Goal: Find specific page/section: Find specific page/section

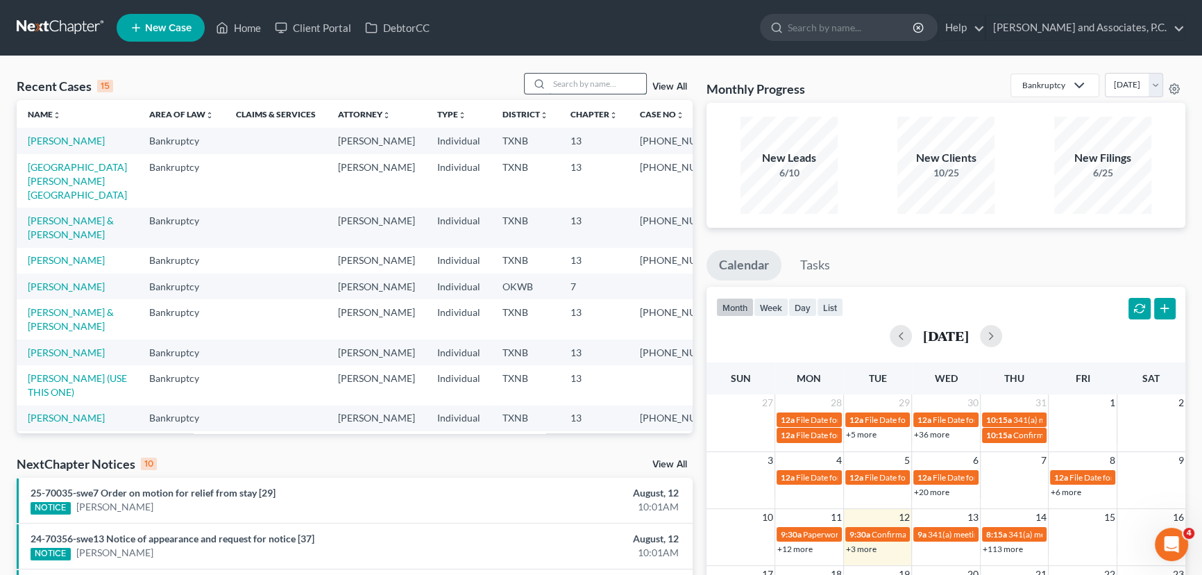
click at [579, 81] on input "search" at bounding box center [597, 84] width 97 height 20
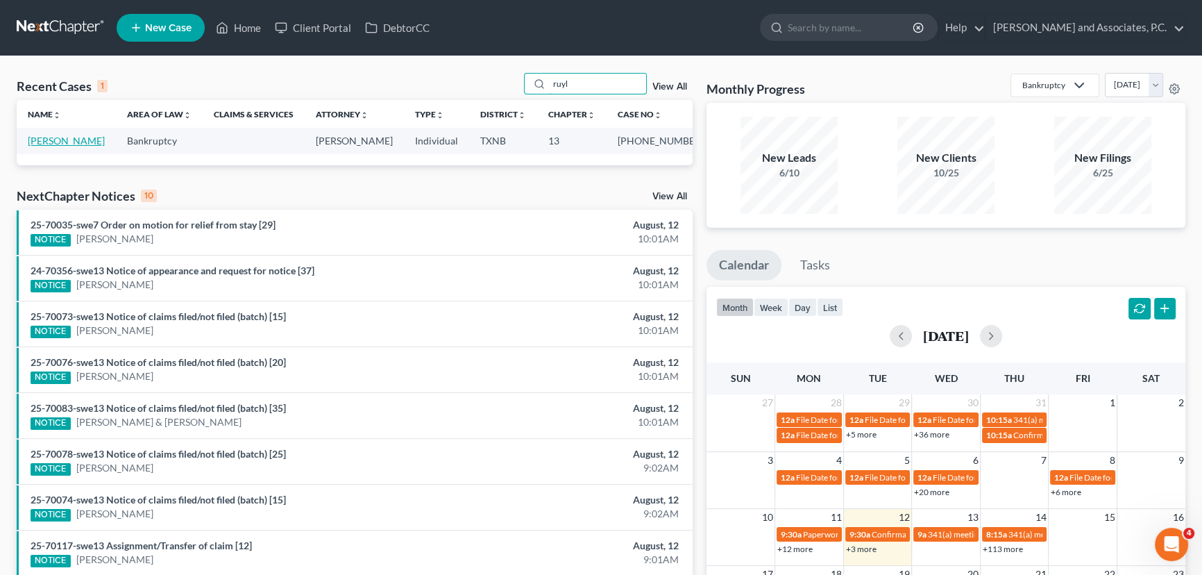
type input "ruyl"
click at [41, 136] on link "[PERSON_NAME]" at bounding box center [66, 141] width 77 height 12
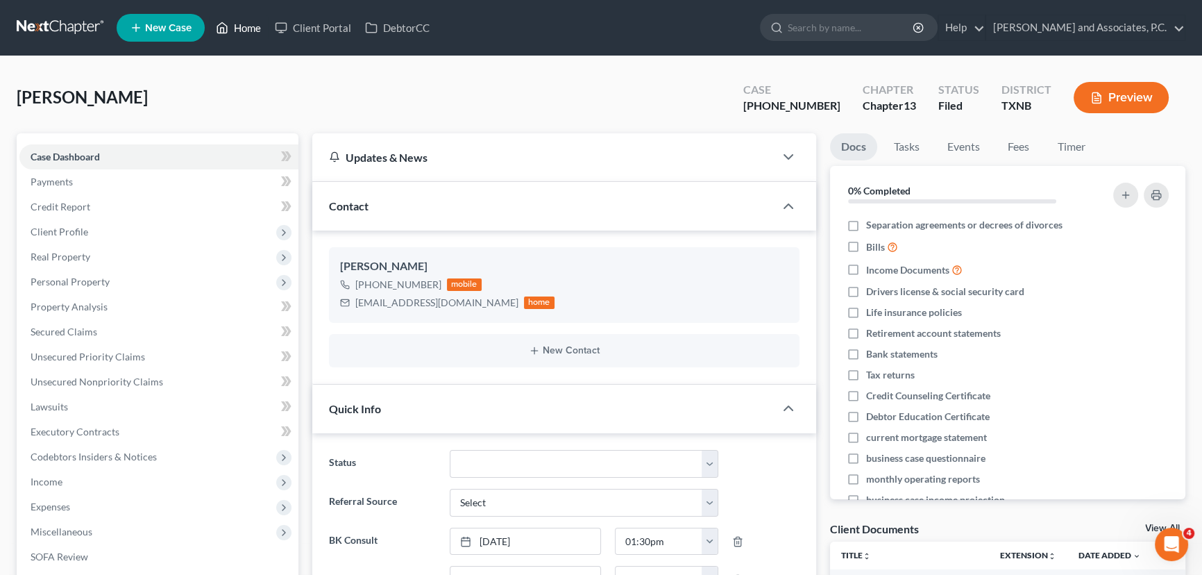
click at [248, 26] on link "Home" at bounding box center [238, 27] width 59 height 25
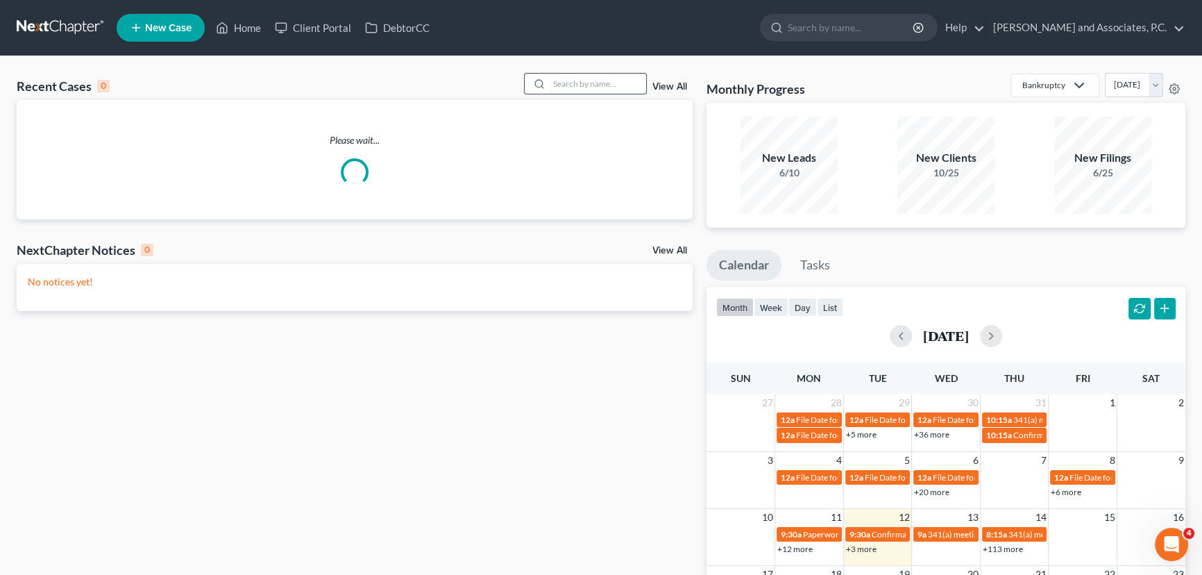
click at [618, 87] on input "search" at bounding box center [597, 84] width 97 height 20
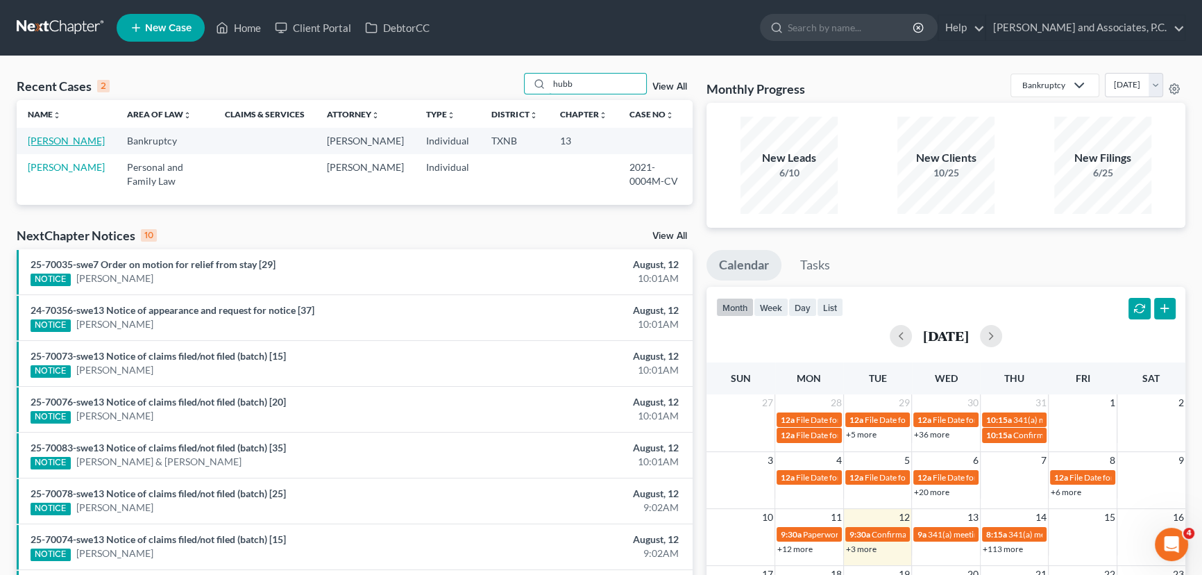
type input "hubb"
click at [38, 140] on link "[PERSON_NAME]" at bounding box center [66, 141] width 77 height 12
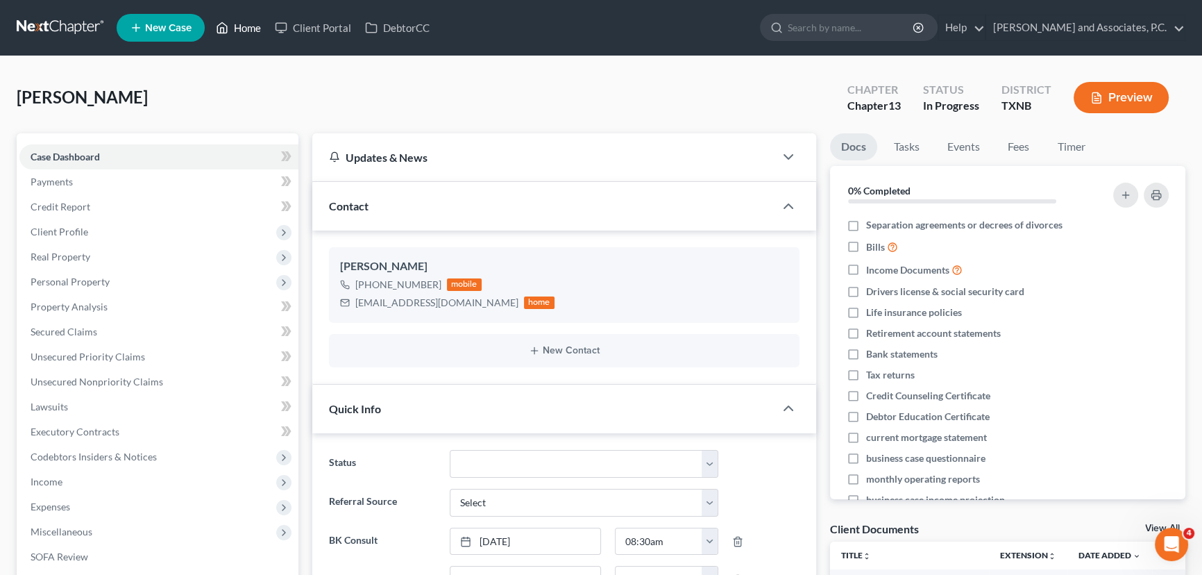
click at [244, 30] on link "Home" at bounding box center [238, 27] width 59 height 25
